Goal: Browse casually

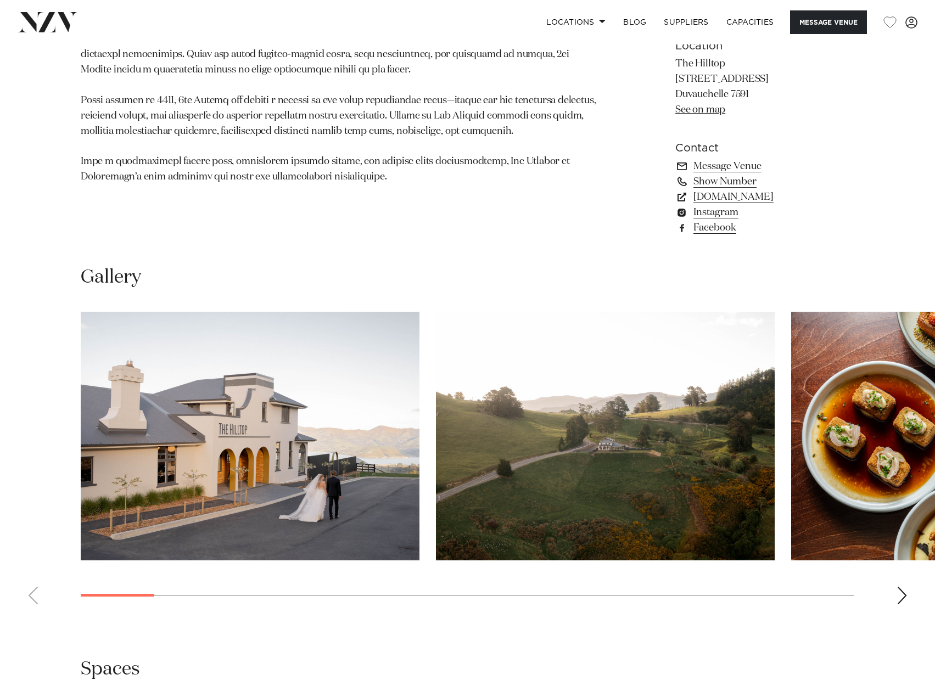
scroll to position [824, 0]
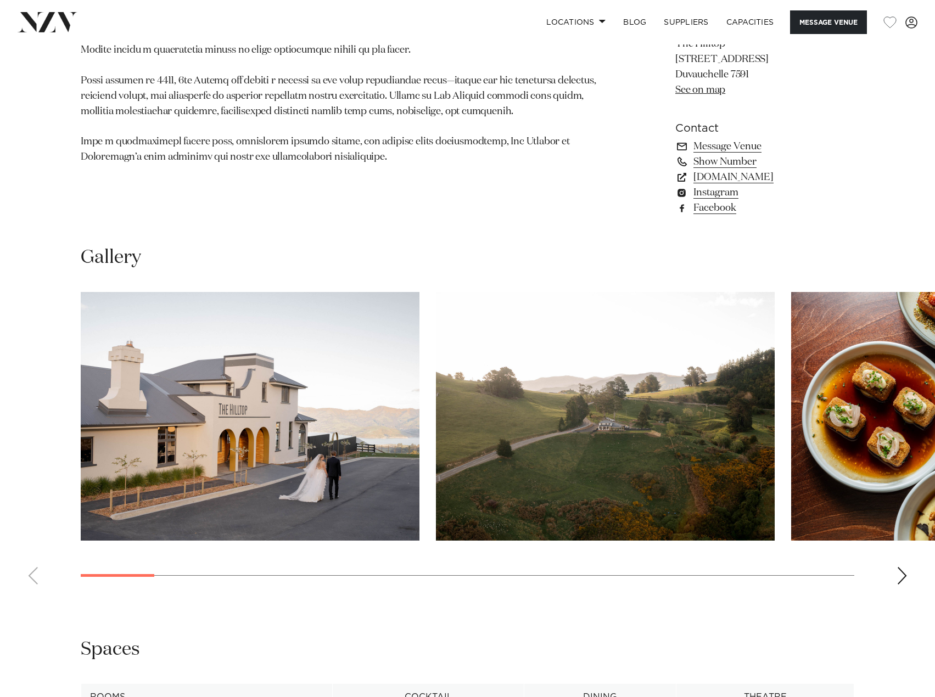
click at [903, 579] on div "Next slide" at bounding box center [902, 576] width 11 height 18
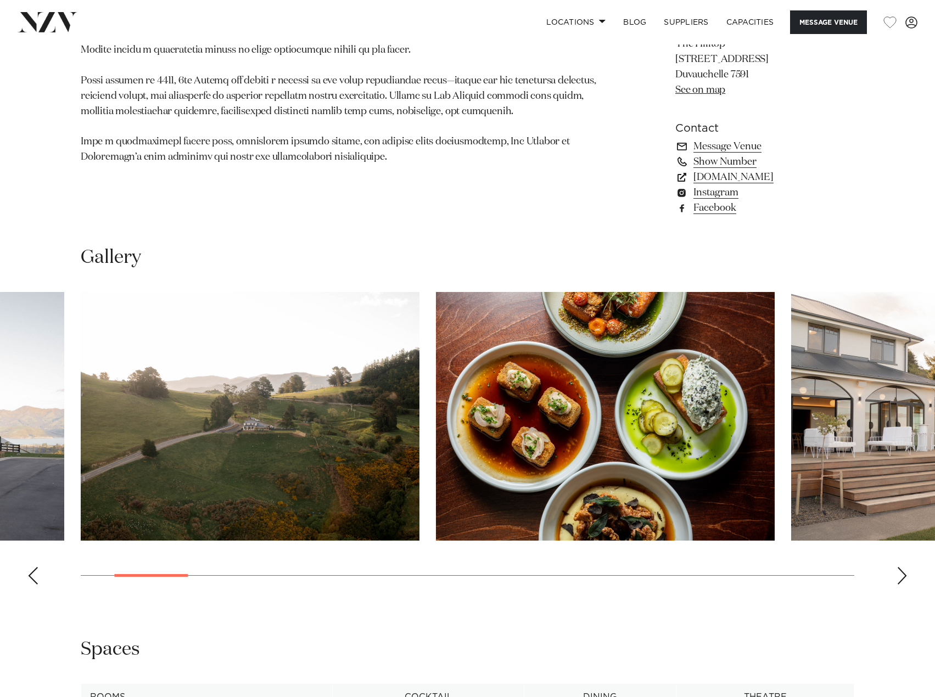
click at [903, 579] on div "Next slide" at bounding box center [902, 576] width 11 height 18
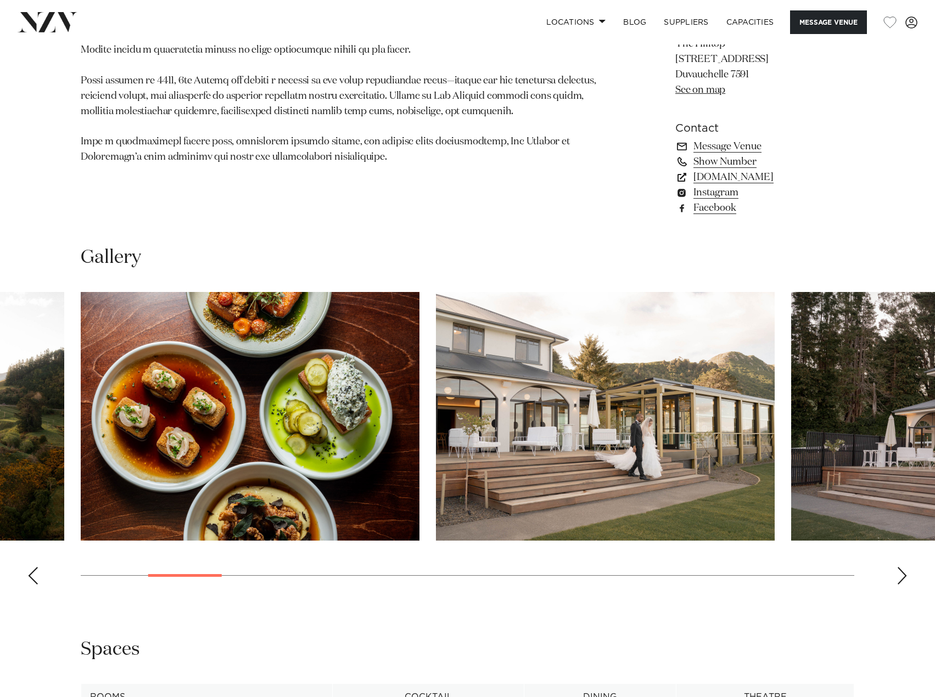
click at [903, 579] on div "Next slide" at bounding box center [902, 576] width 11 height 18
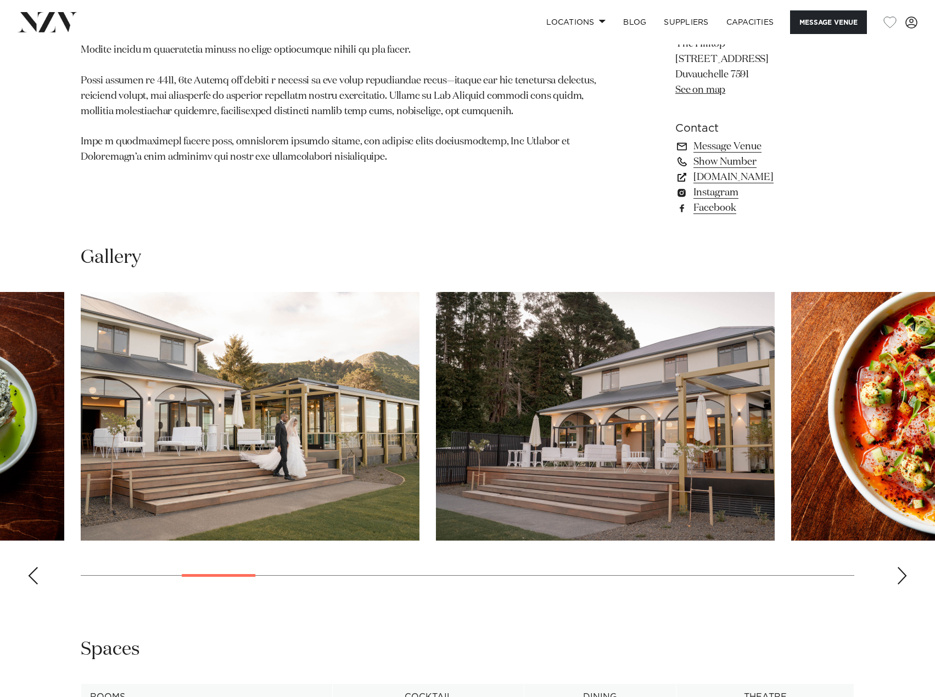
click at [903, 579] on div "Next slide" at bounding box center [902, 576] width 11 height 18
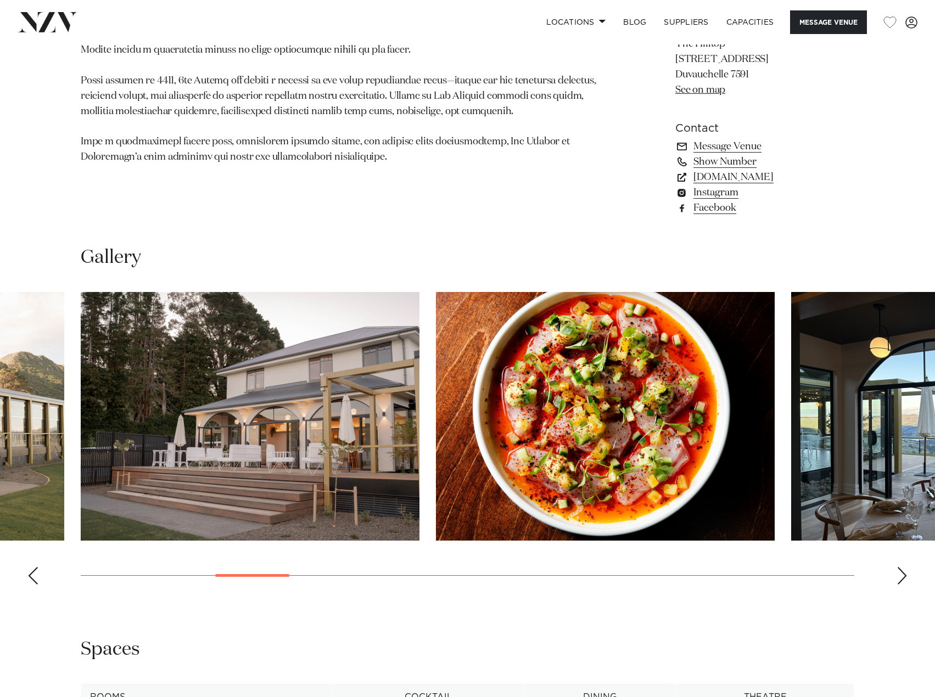
click at [903, 579] on div "Next slide" at bounding box center [902, 576] width 11 height 18
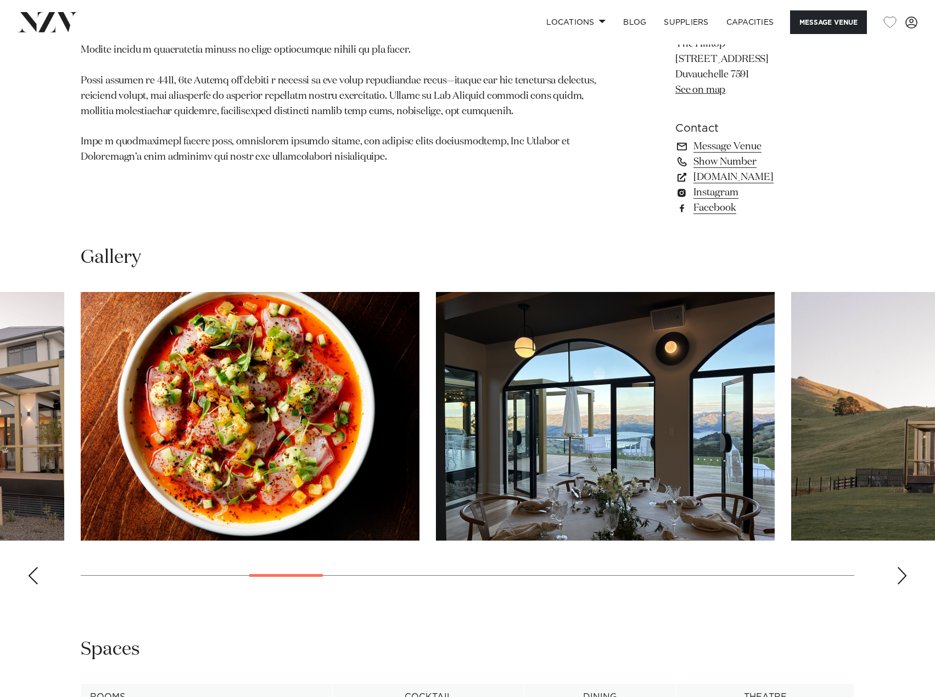
click at [903, 579] on div "Next slide" at bounding box center [902, 576] width 11 height 18
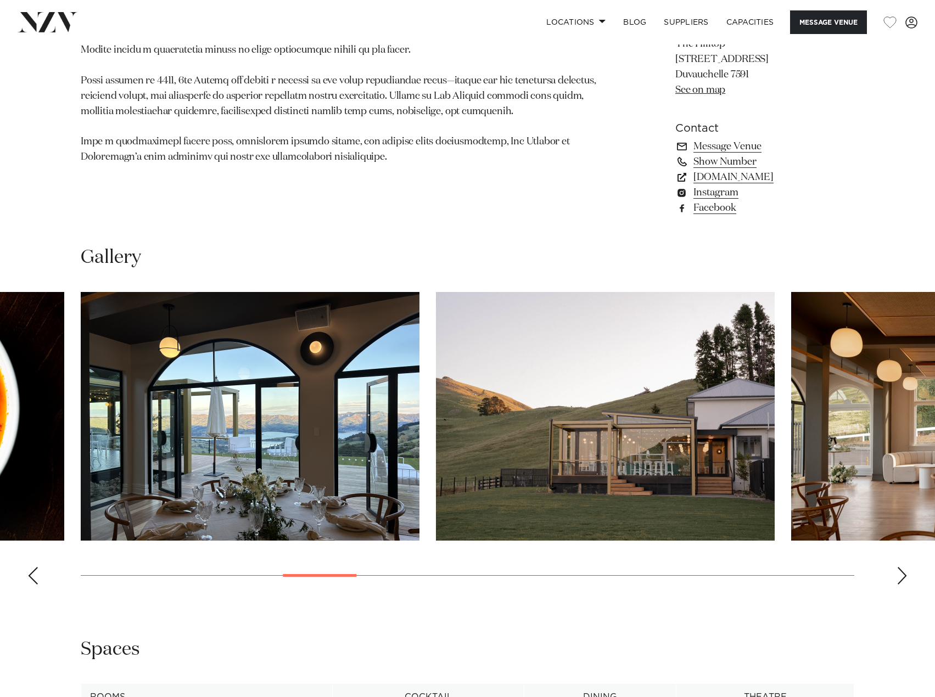
click at [903, 579] on div "Next slide" at bounding box center [902, 576] width 11 height 18
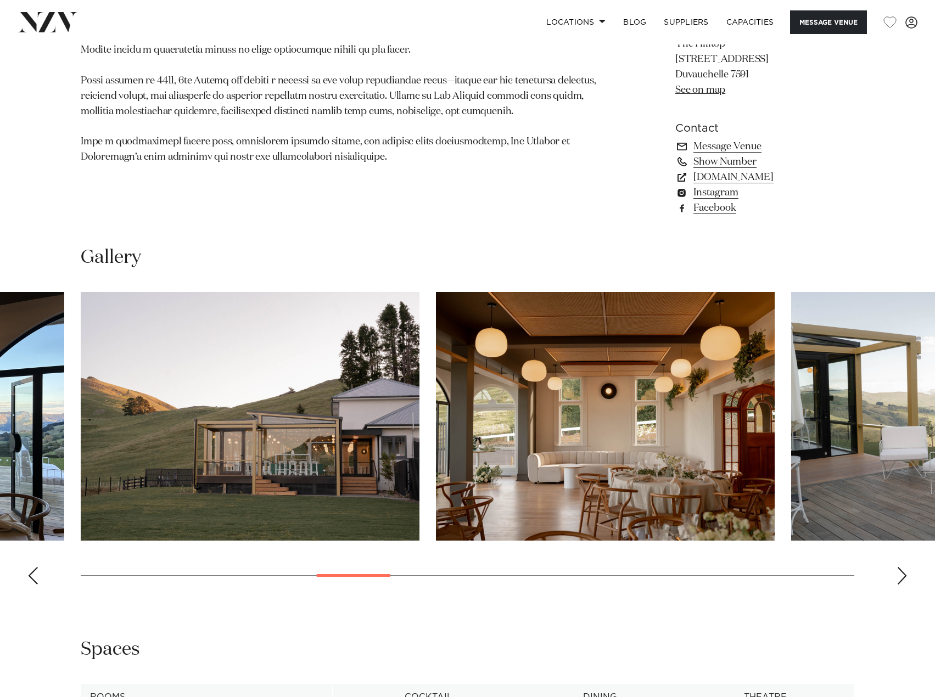
click at [903, 579] on div "Next slide" at bounding box center [902, 576] width 11 height 18
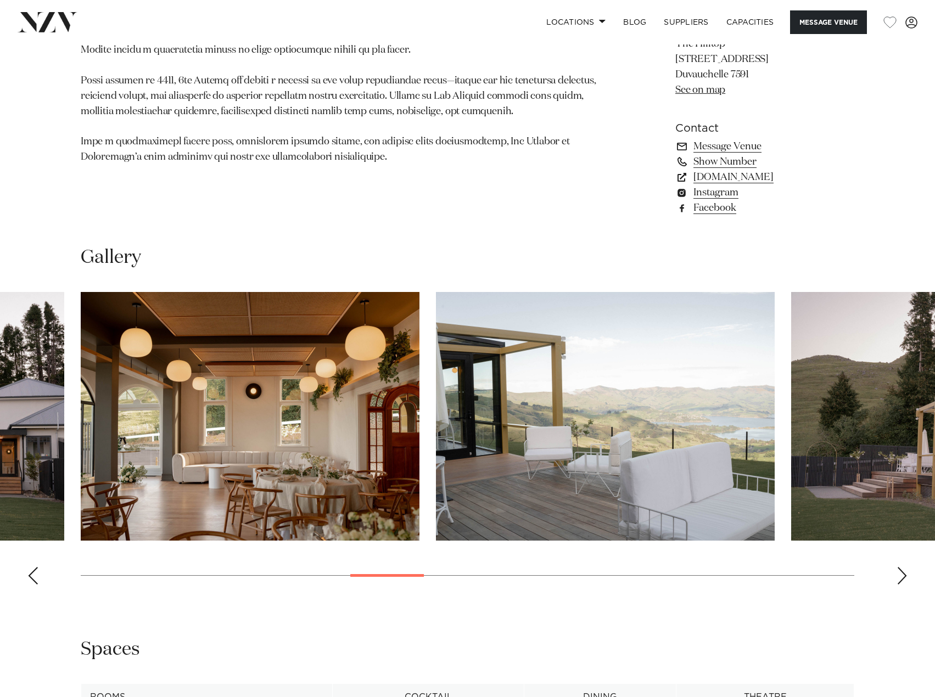
click at [903, 579] on div "Next slide" at bounding box center [902, 576] width 11 height 18
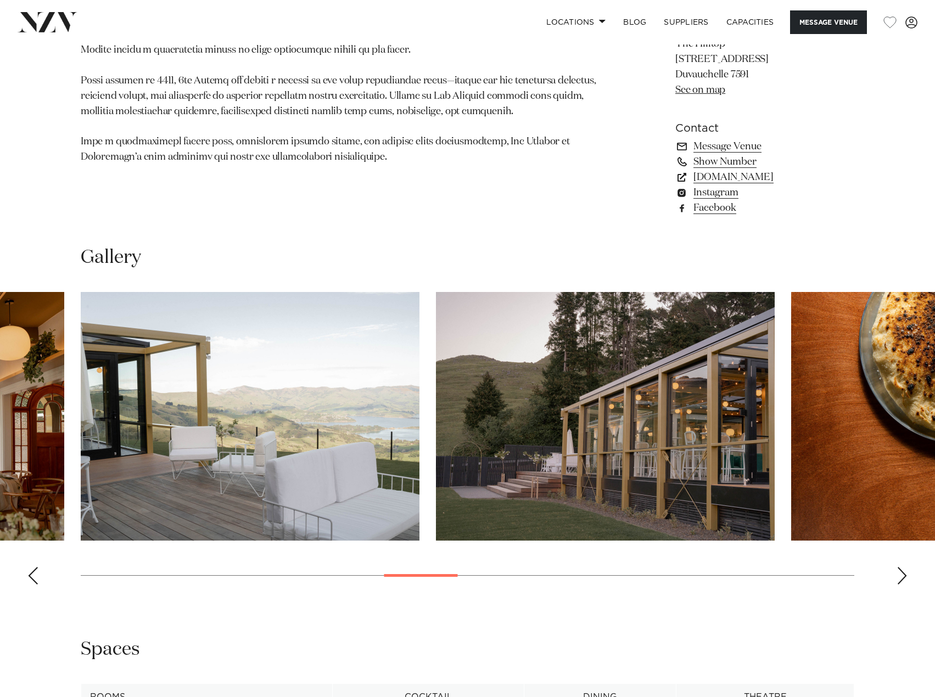
click at [903, 579] on div "Next slide" at bounding box center [902, 576] width 11 height 18
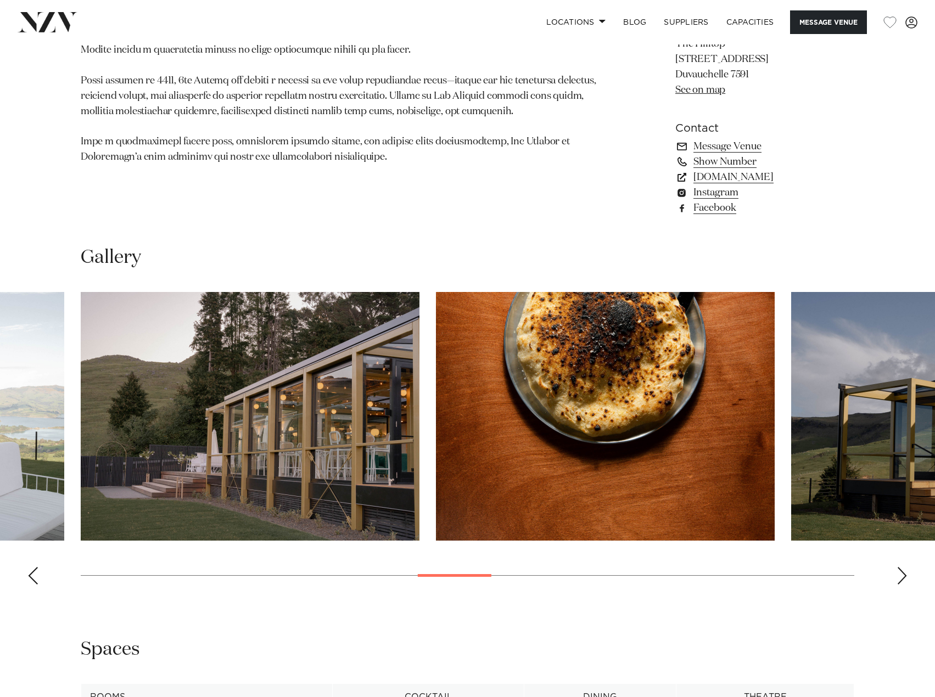
click at [903, 579] on div "Next slide" at bounding box center [902, 576] width 11 height 18
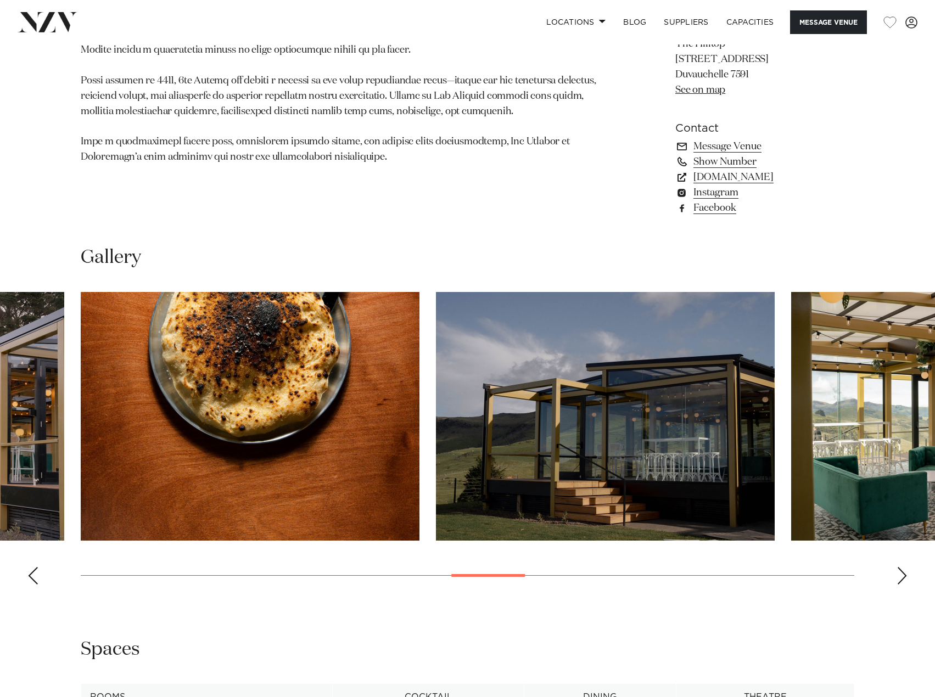
click at [903, 579] on div "Next slide" at bounding box center [902, 576] width 11 height 18
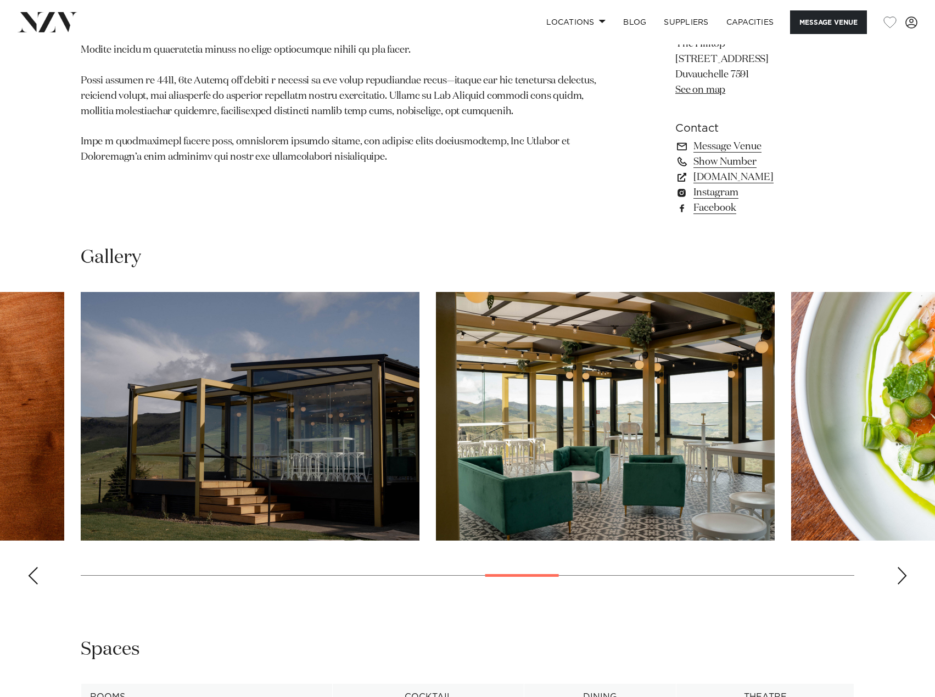
click at [903, 579] on div "Next slide" at bounding box center [902, 576] width 11 height 18
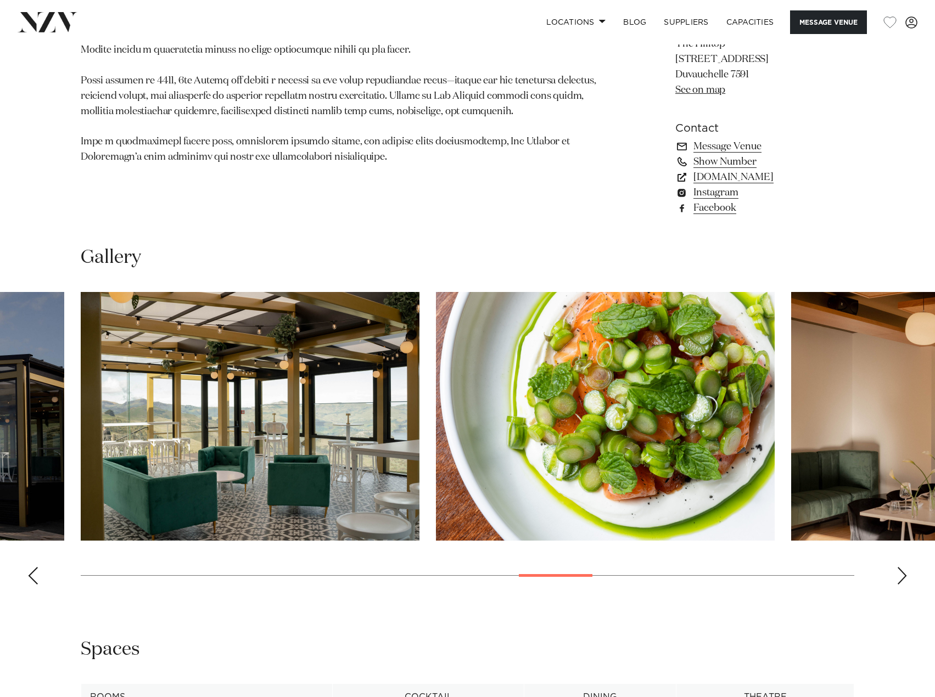
click at [903, 579] on div "Next slide" at bounding box center [902, 576] width 11 height 18
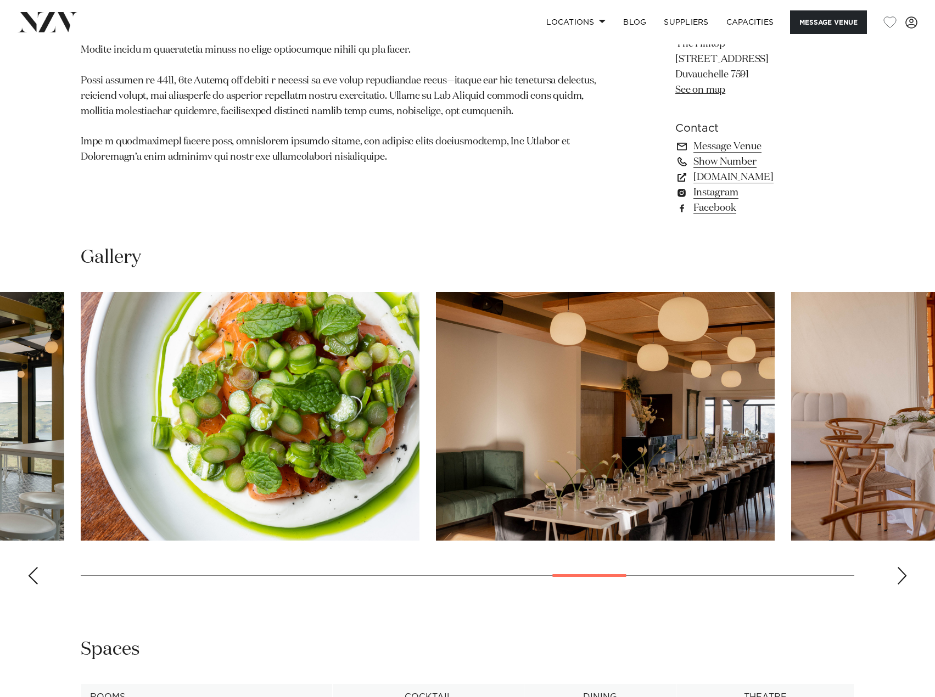
click at [903, 579] on div "Next slide" at bounding box center [902, 576] width 11 height 18
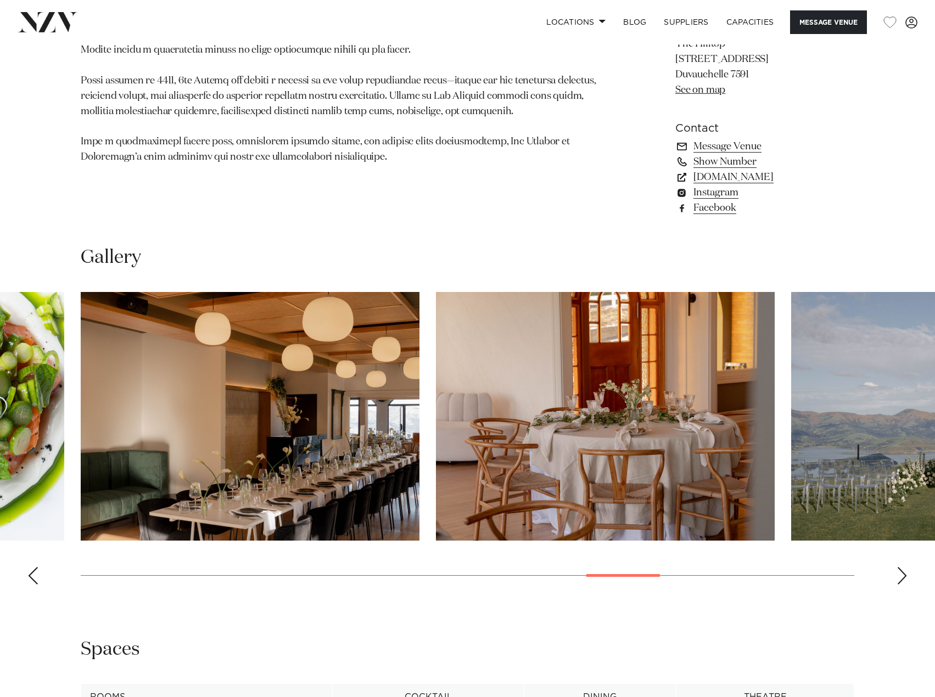
click at [903, 579] on div "Next slide" at bounding box center [902, 576] width 11 height 18
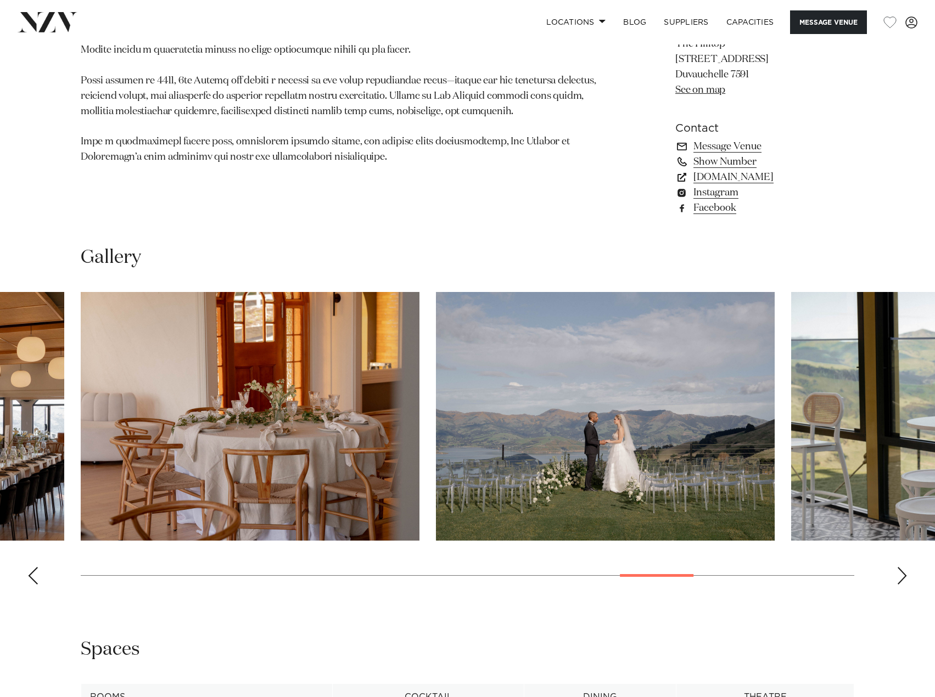
click at [903, 579] on div "Next slide" at bounding box center [902, 576] width 11 height 18
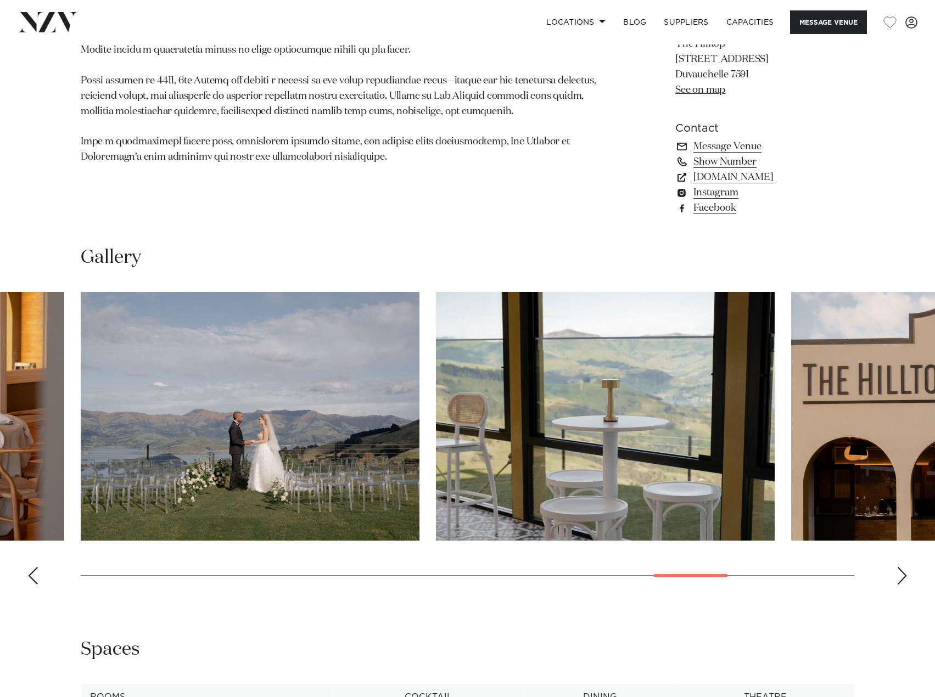
click at [903, 579] on div "Next slide" at bounding box center [902, 576] width 11 height 18
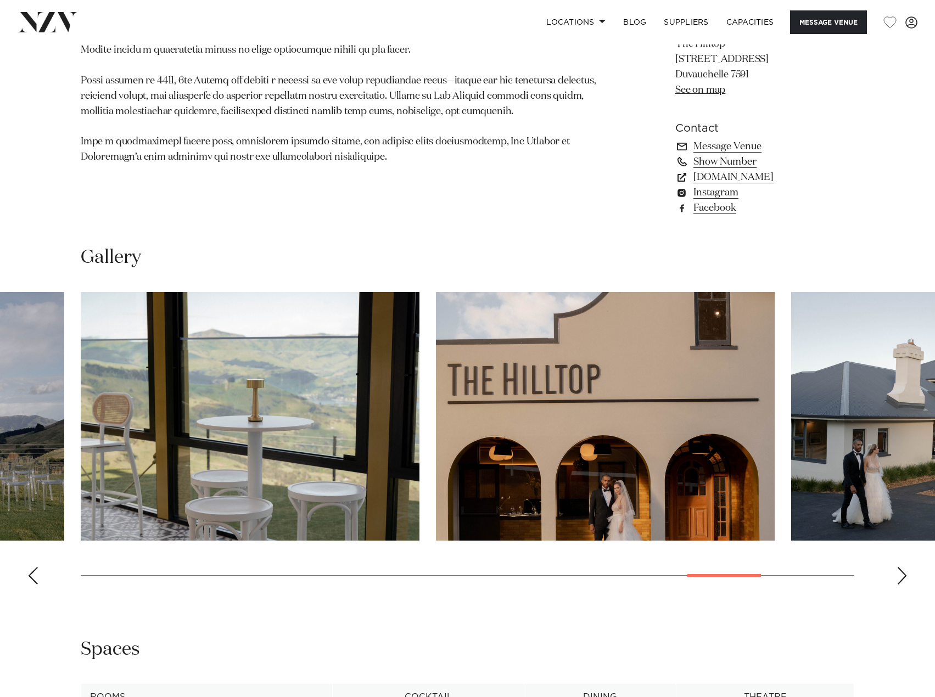
click at [903, 579] on div "Next slide" at bounding box center [902, 576] width 11 height 18
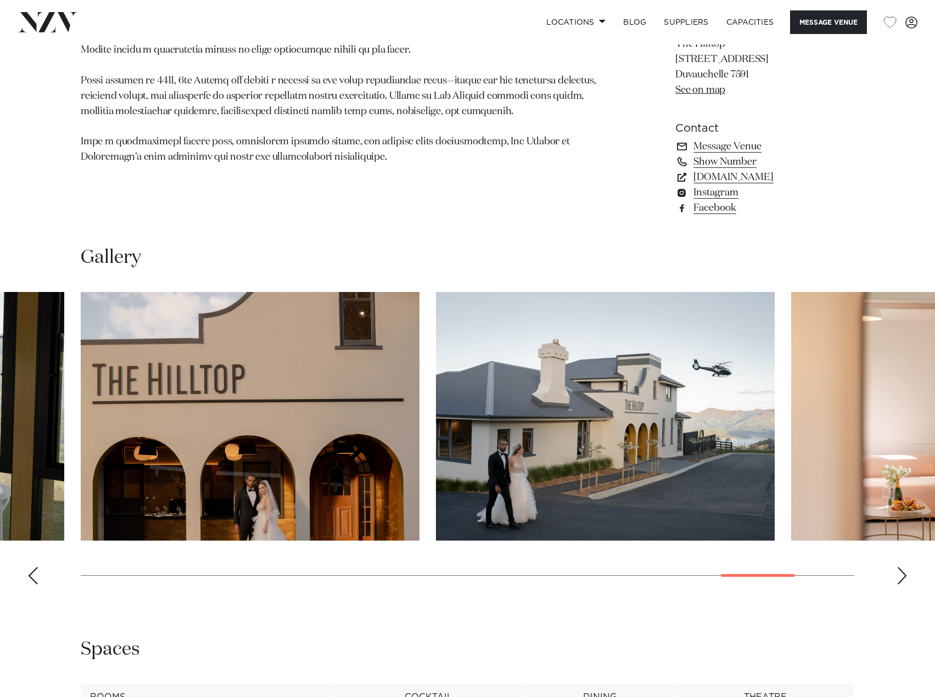
click at [903, 579] on div "Next slide" at bounding box center [902, 576] width 11 height 18
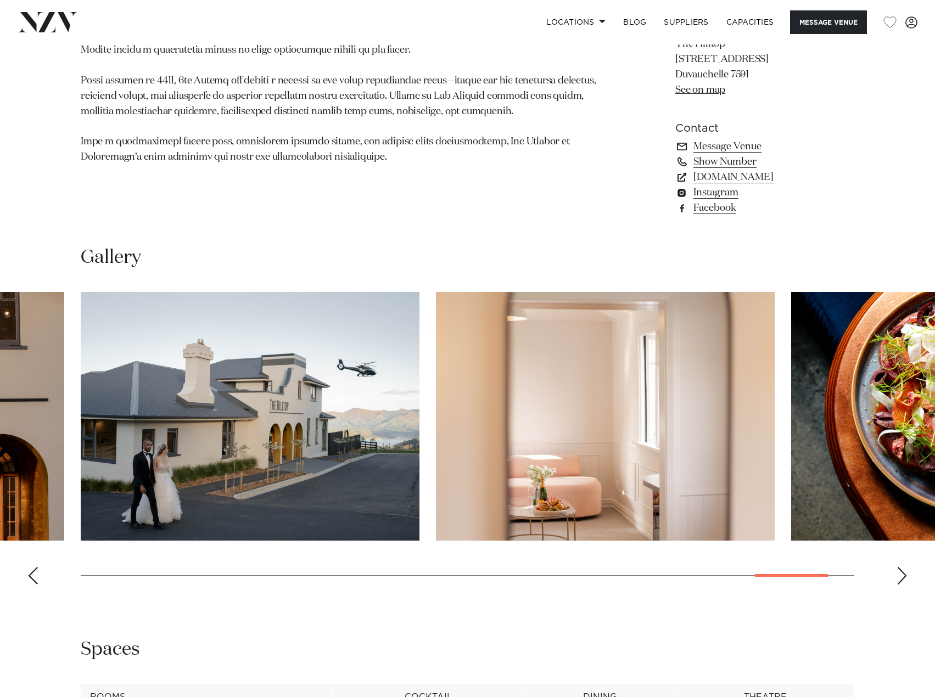
click at [903, 579] on div "Next slide" at bounding box center [902, 576] width 11 height 18
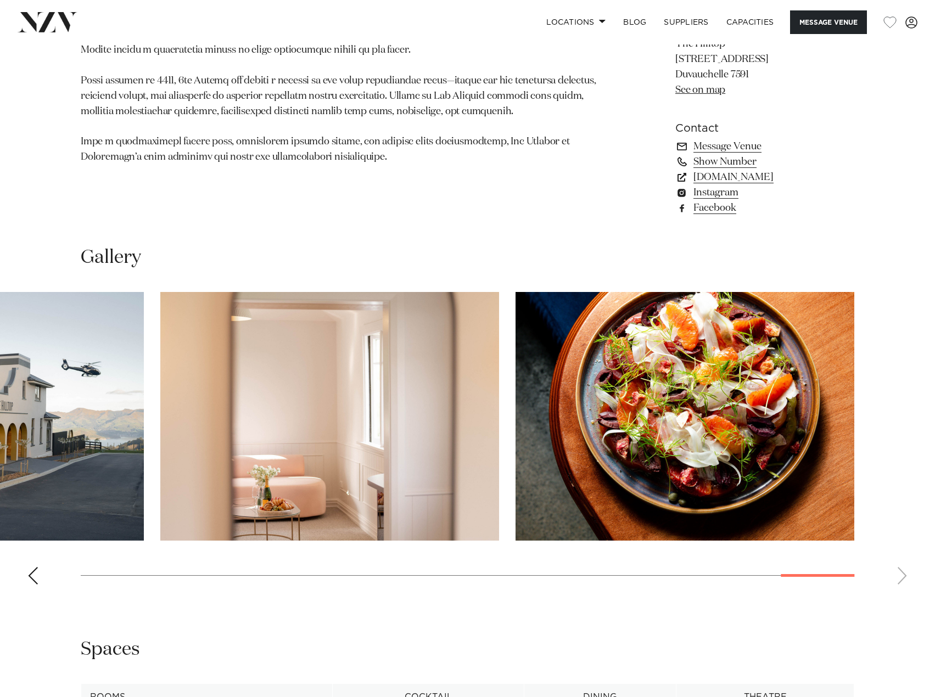
click at [903, 579] on swiper-container at bounding box center [467, 442] width 935 height 301
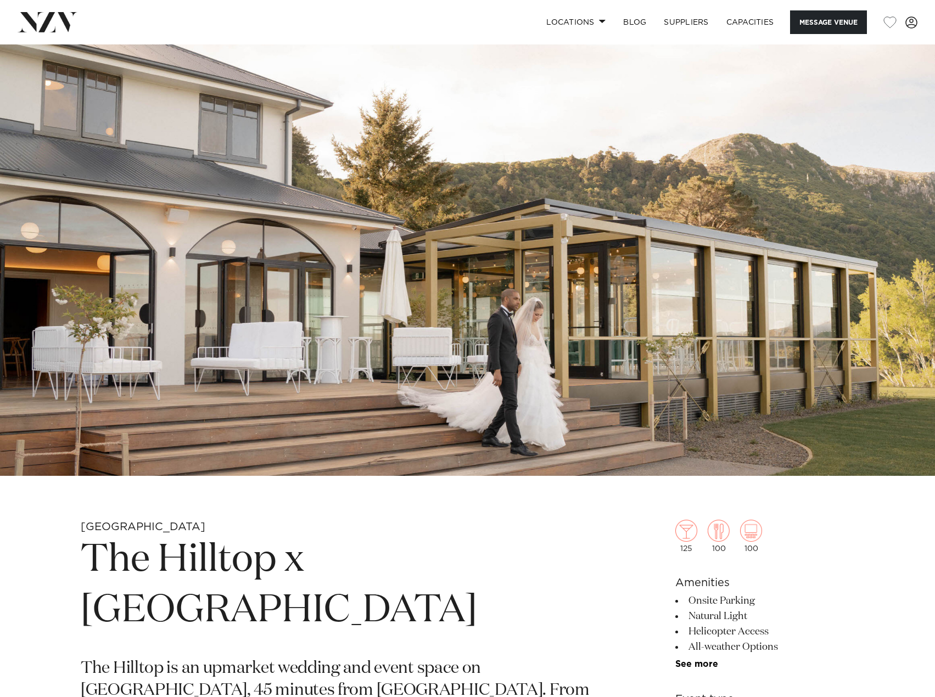
scroll to position [0, 0]
